Goal: Task Accomplishment & Management: Manage account settings

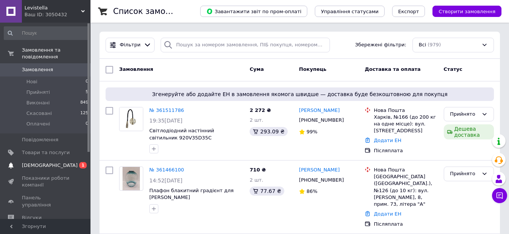
click at [34, 162] on span "[DEMOGRAPHIC_DATA]" at bounding box center [50, 165] width 56 height 7
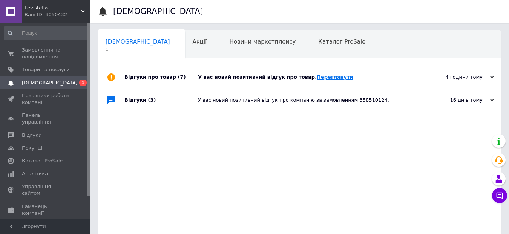
click at [320, 78] on link "Переглянути" at bounding box center [335, 77] width 37 height 6
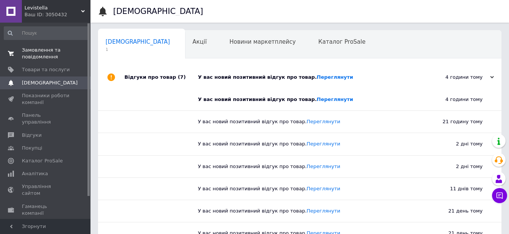
click at [41, 52] on span "Замовлення та повідомлення" at bounding box center [46, 54] width 48 height 14
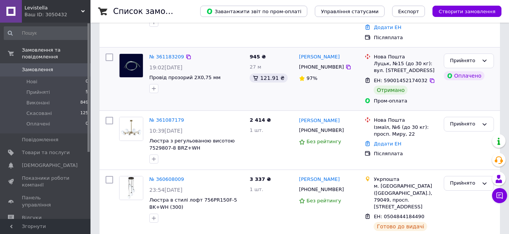
scroll to position [188, 0]
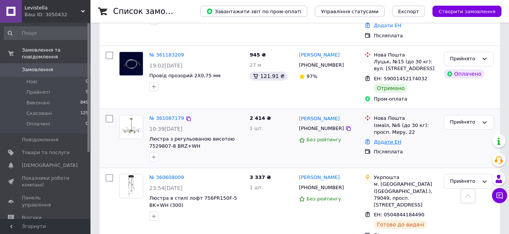
click at [388, 139] on link "Додати ЕН" at bounding box center [388, 142] width 28 height 6
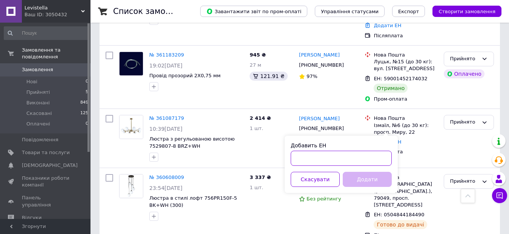
click at [310, 159] on input "Добавить ЕН" at bounding box center [341, 158] width 101 height 15
click at [311, 158] on input "5900152" at bounding box center [341, 158] width 101 height 15
click at [328, 160] on input "59001452" at bounding box center [341, 158] width 101 height 15
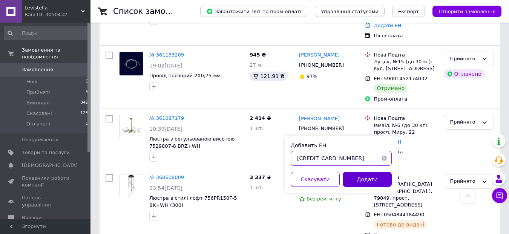
type input "[CREDIT_CARD_NUMBER]"
click at [367, 178] on button "Додати" at bounding box center [367, 179] width 49 height 15
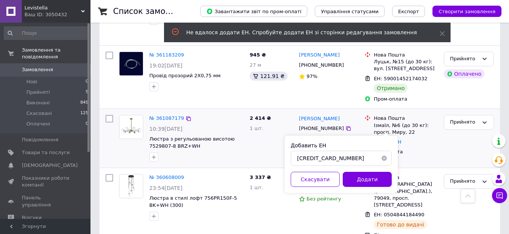
click at [237, 151] on div at bounding box center [196, 157] width 97 height 12
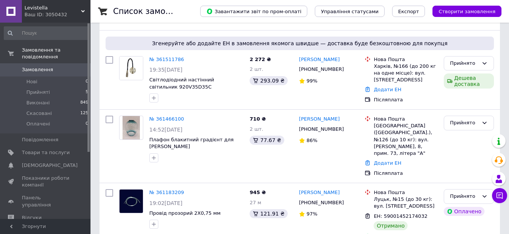
scroll to position [38, 0]
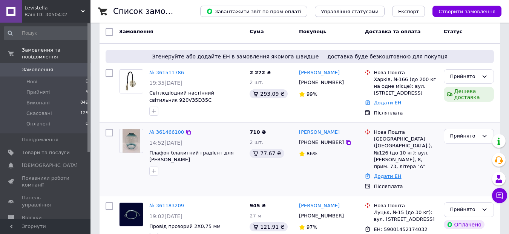
click at [390, 173] on link "Додати ЕН" at bounding box center [388, 176] width 28 height 6
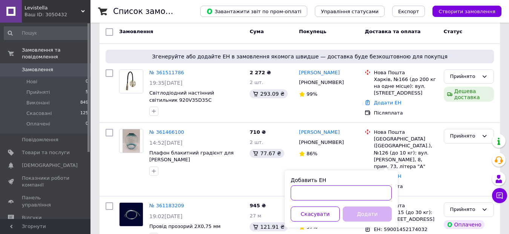
click at [298, 194] on input "Добавить ЕН" at bounding box center [341, 192] width 101 height 15
click at [311, 196] on input "5900153" at bounding box center [341, 192] width 101 height 15
click at [323, 195] on input "59001453" at bounding box center [341, 192] width 101 height 15
click at [326, 196] on input "590014536167" at bounding box center [341, 192] width 101 height 15
click at [341, 192] on input "5900145361467" at bounding box center [341, 192] width 101 height 15
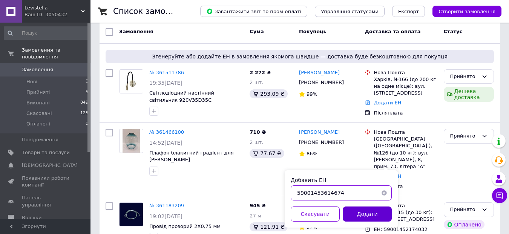
type input "59001453614674"
click at [362, 213] on button "Додати" at bounding box center [367, 214] width 49 height 15
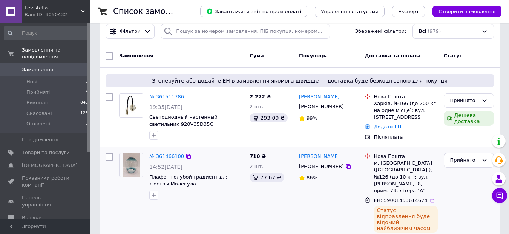
scroll to position [0, 0]
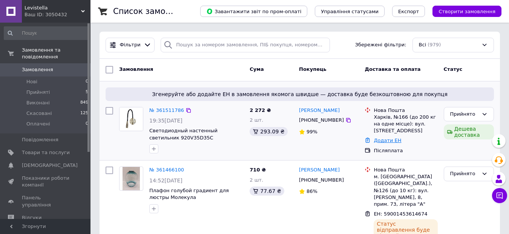
click at [380, 141] on link "Додати ЕН" at bounding box center [388, 141] width 28 height 6
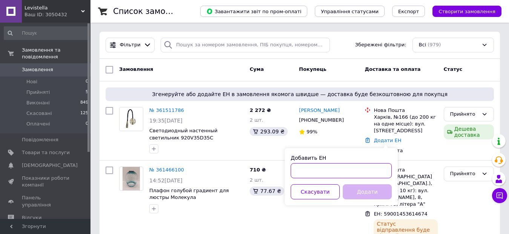
click at [319, 168] on input "Добавить ЕН" at bounding box center [341, 170] width 101 height 15
type input "59001453613756"
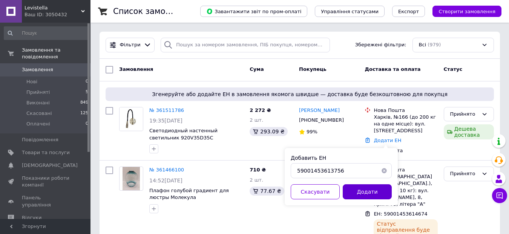
click at [358, 194] on button "Додати" at bounding box center [367, 191] width 49 height 15
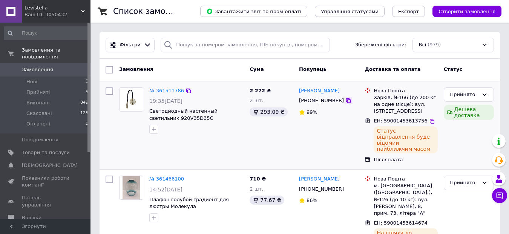
click at [345, 101] on icon at bounding box center [348, 101] width 6 height 6
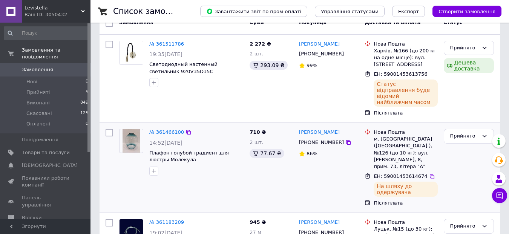
scroll to position [75, 0]
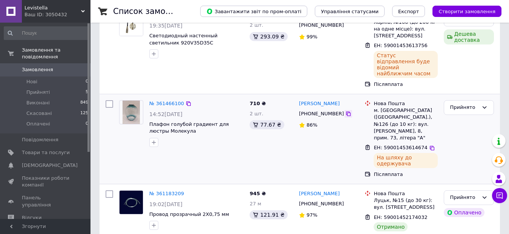
click at [345, 111] on icon at bounding box center [348, 114] width 6 height 6
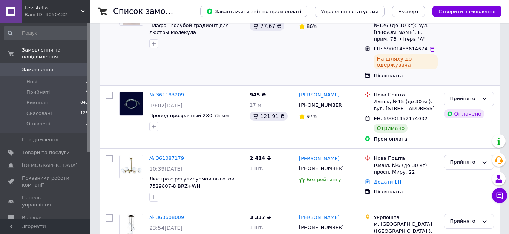
scroll to position [226, 0]
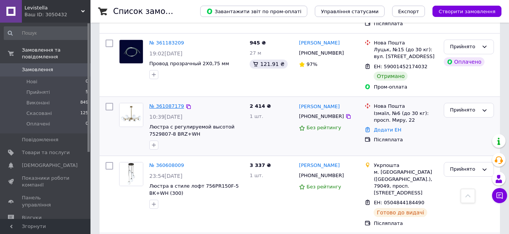
click at [177, 103] on link "№ 361087179" at bounding box center [166, 106] width 35 height 6
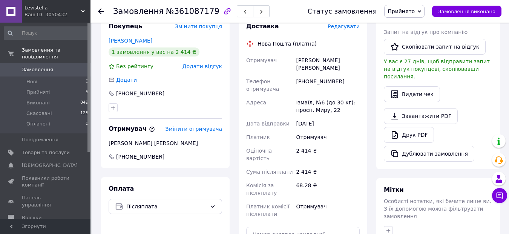
scroll to position [113, 0]
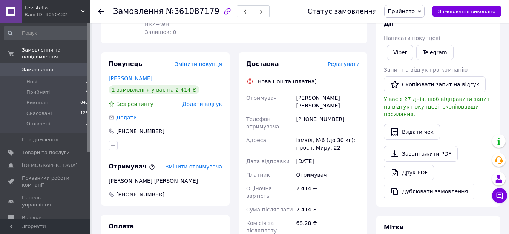
click at [100, 12] on use at bounding box center [101, 11] width 6 height 6
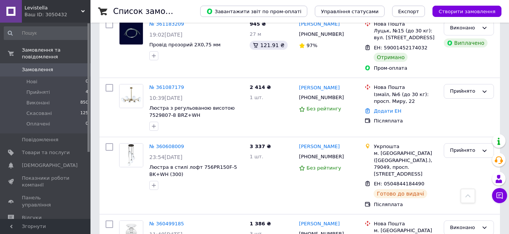
scroll to position [188, 0]
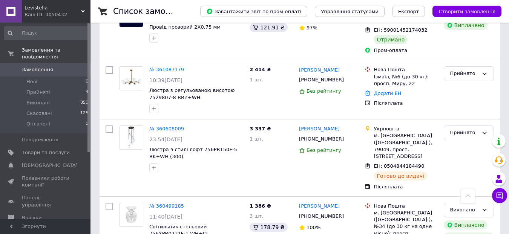
scroll to position [264, 0]
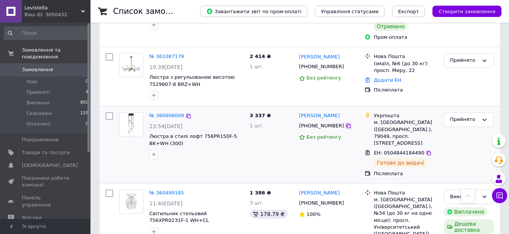
click at [345, 123] on icon at bounding box center [348, 126] width 6 height 6
click at [426, 150] on icon at bounding box center [429, 153] width 6 height 6
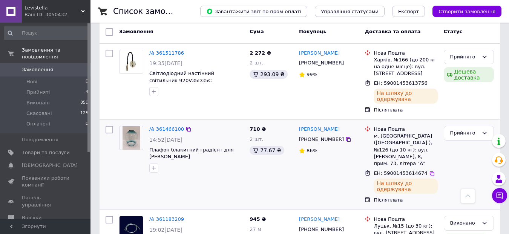
scroll to position [0, 0]
